Goal: Navigation & Orientation: Find specific page/section

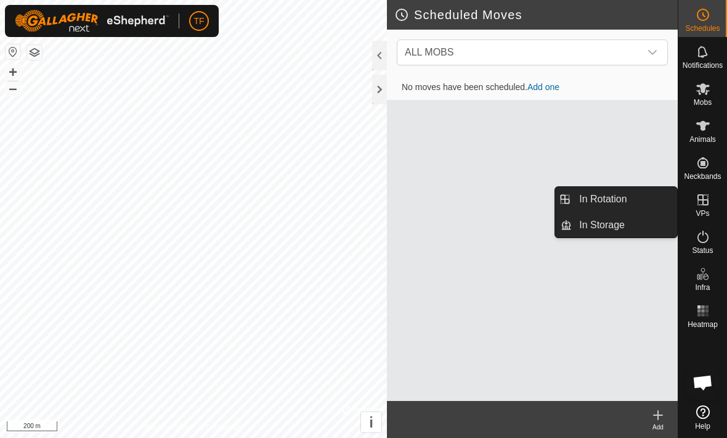
click at [635, 200] on link "In Rotation" at bounding box center [624, 199] width 105 height 25
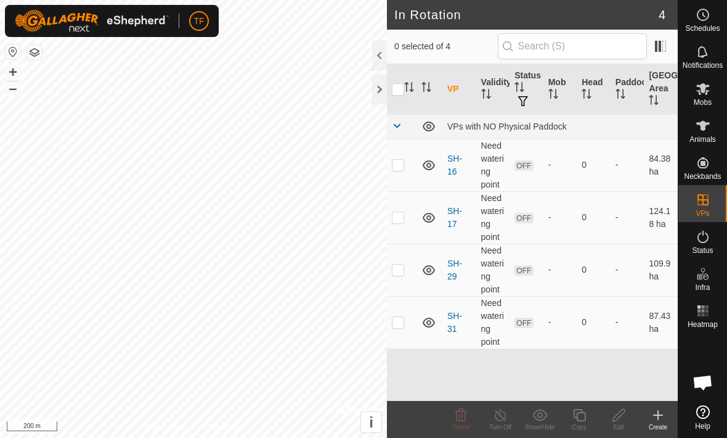
click at [495, 158] on td "Need watering point" at bounding box center [493, 165] width 34 height 52
click at [454, 166] on link "SH-16" at bounding box center [454, 164] width 15 height 23
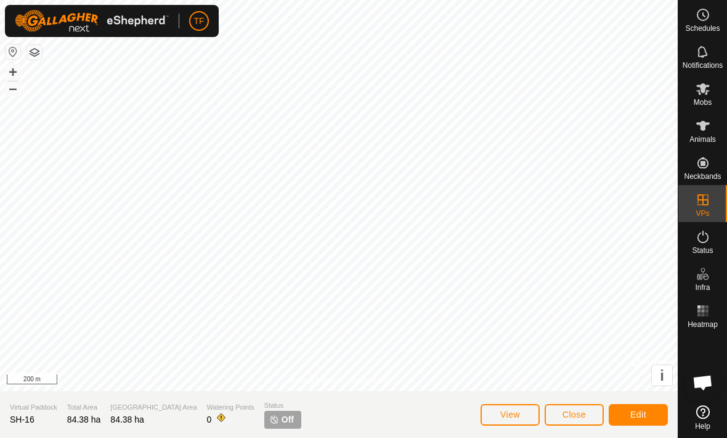
click at [651, 417] on button "Edit" at bounding box center [638, 415] width 59 height 22
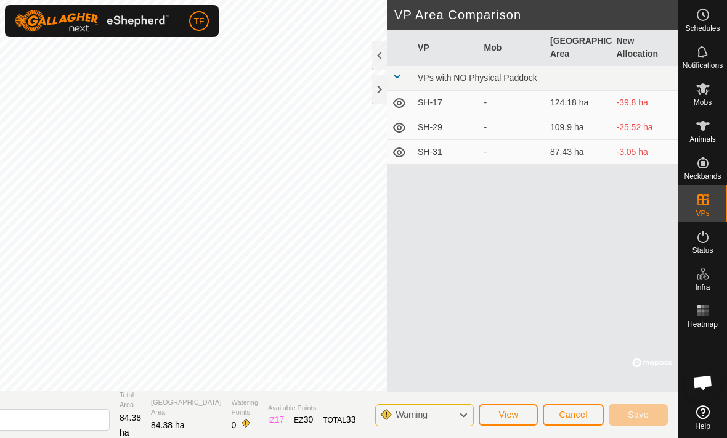
click at [240, 412] on span "Watering Points" at bounding box center [245, 407] width 27 height 20
click at [458, 420] on div "Warning" at bounding box center [424, 415] width 99 height 22
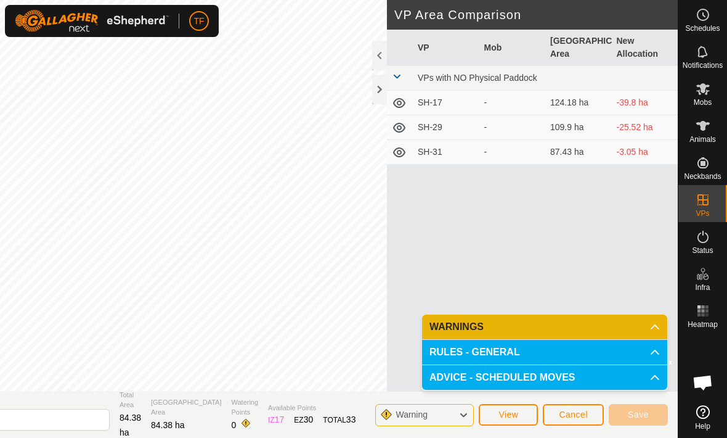
click at [516, 414] on span "View" at bounding box center [509, 414] width 20 height 10
click at [579, 419] on span "Cancel" at bounding box center [573, 414] width 29 height 10
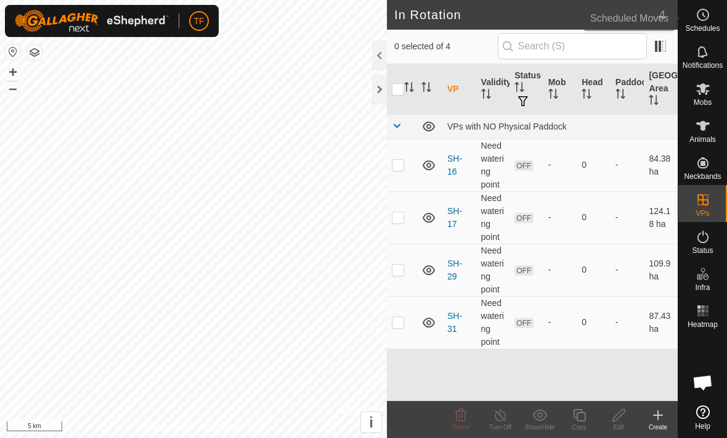
click at [710, 26] on span "Schedules" at bounding box center [702, 28] width 35 height 7
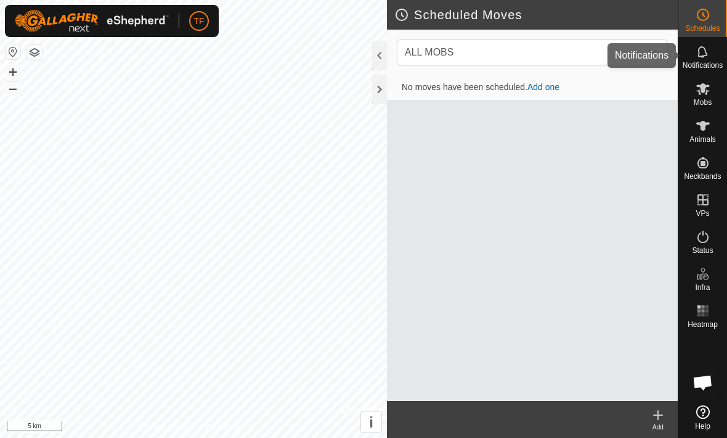
click at [709, 62] on span "Notifications" at bounding box center [703, 65] width 40 height 7
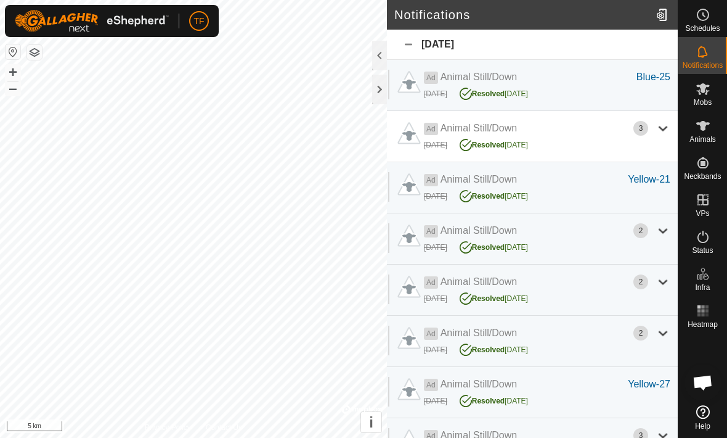
click at [708, 407] on icon at bounding box center [703, 412] width 14 height 14
